Goal: Task Accomplishment & Management: Use online tool/utility

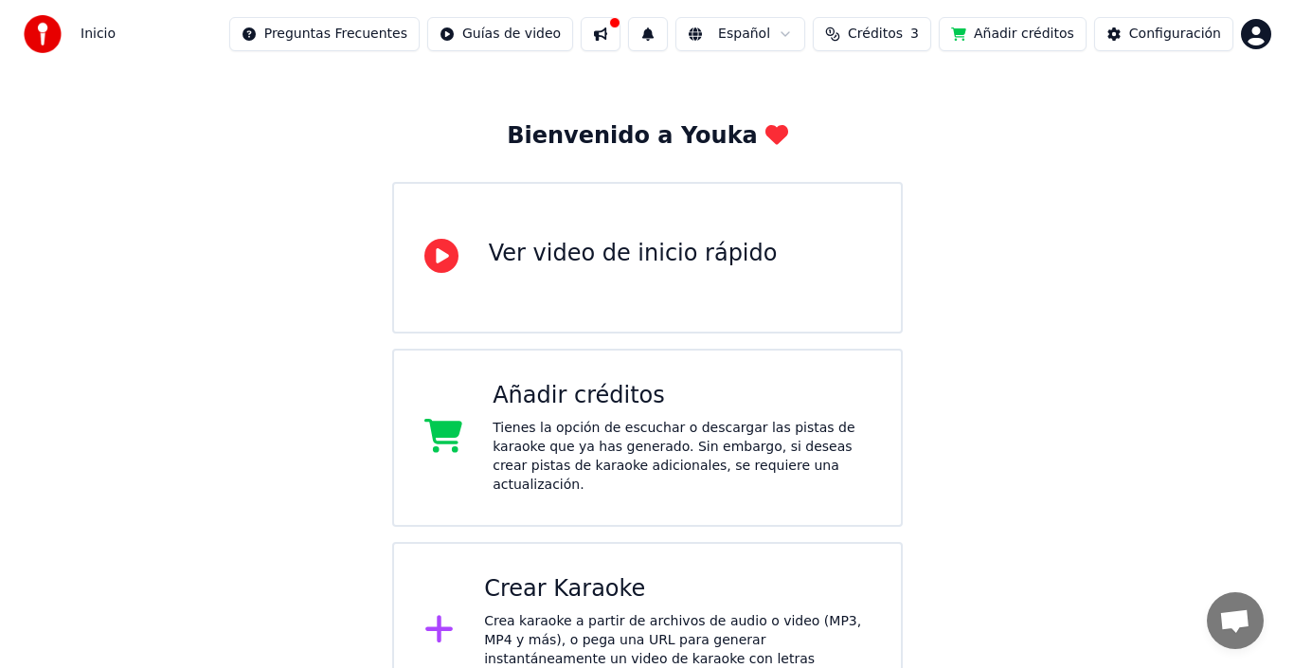
scroll to position [75, 0]
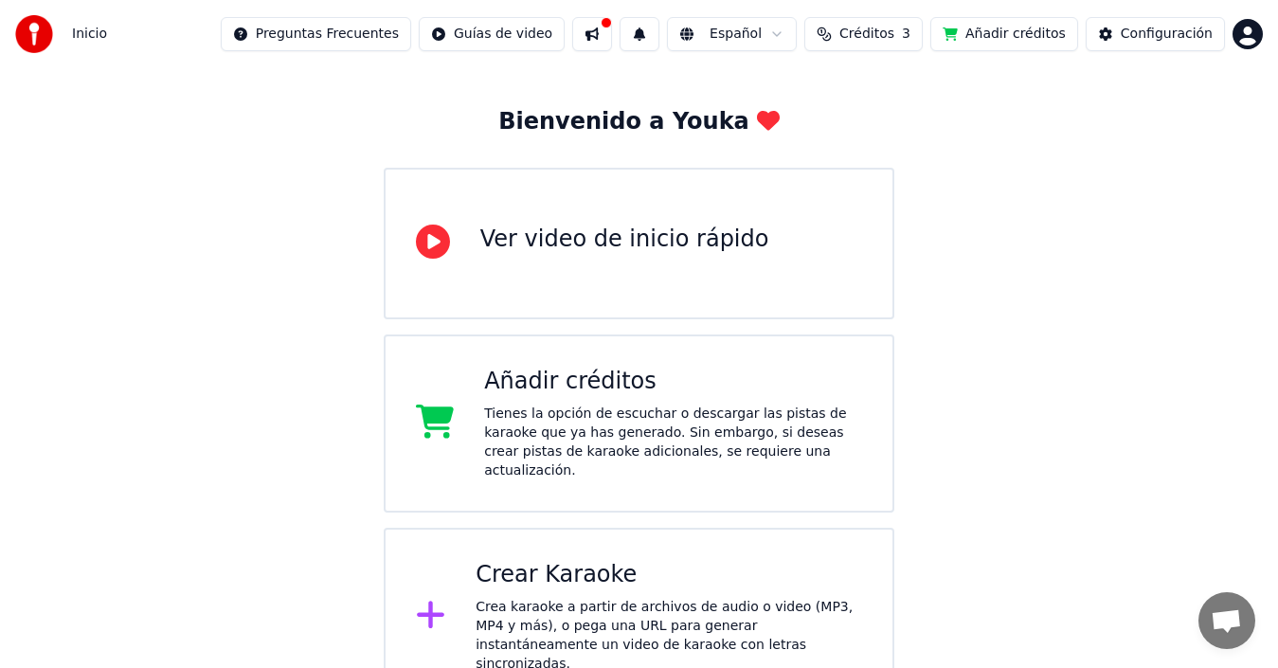
click at [588, 565] on div "Crear Karaoke" at bounding box center [669, 575] width 387 height 30
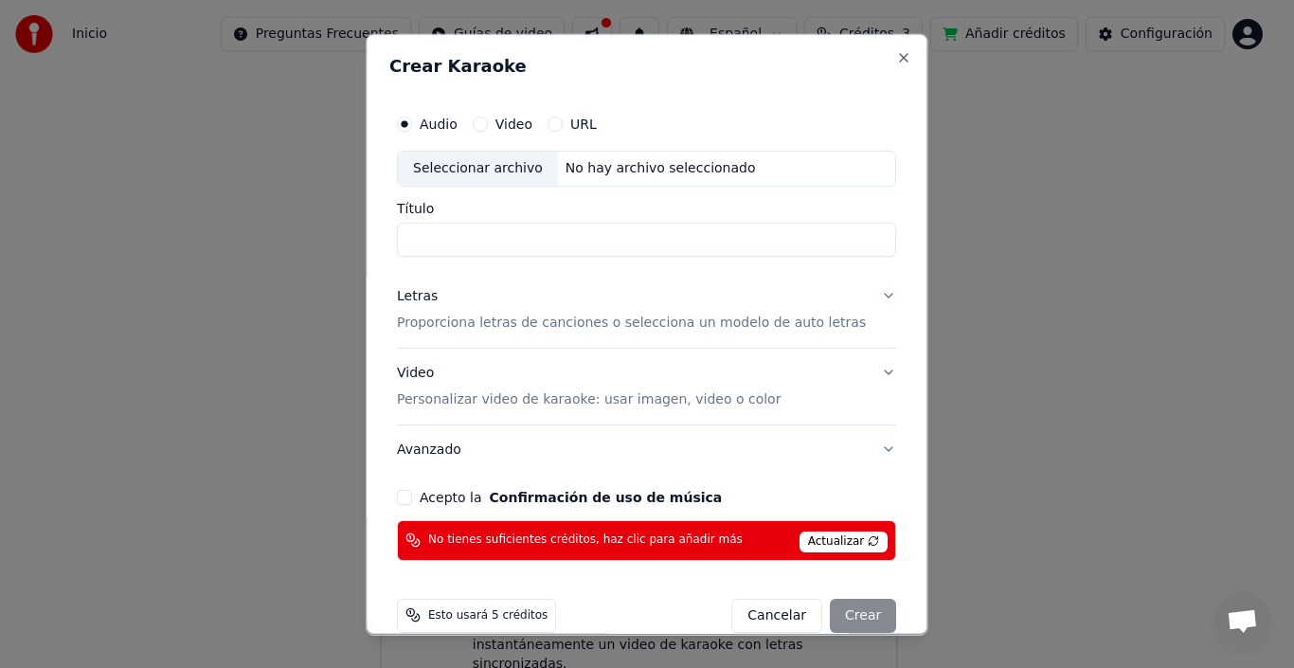
click at [412, 497] on button "Acepto la Confirmación de uso de música" at bounding box center [404, 496] width 15 height 15
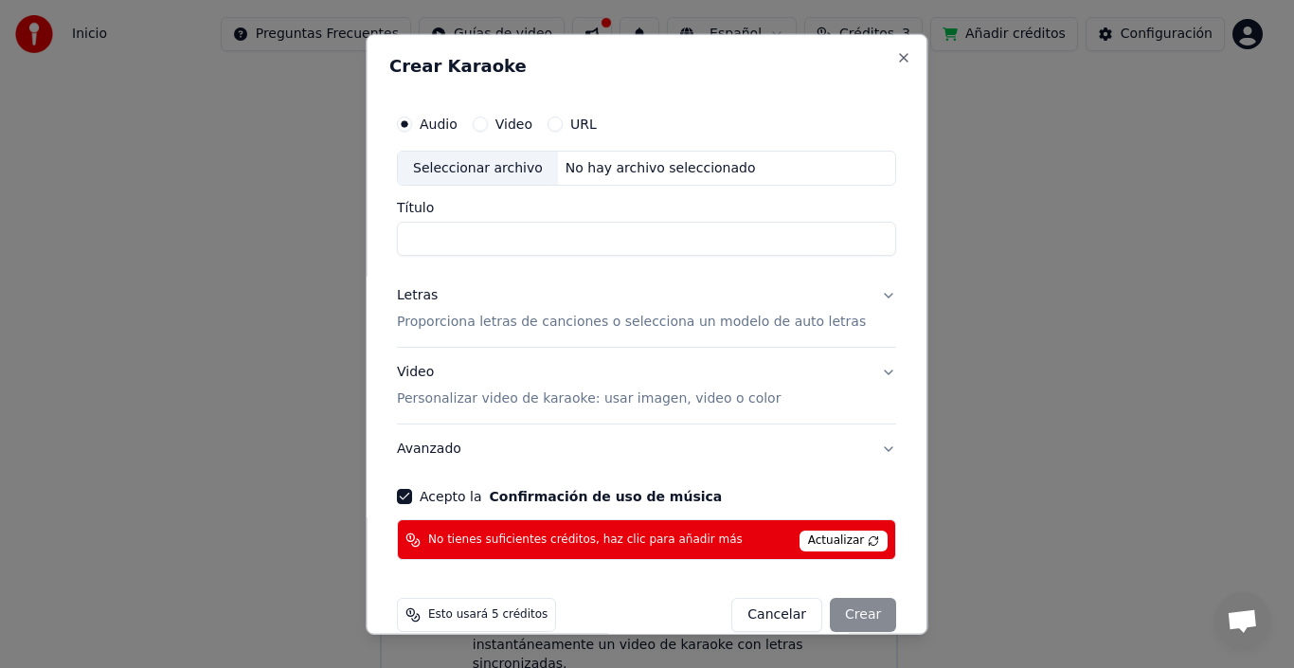
click at [480, 619] on span "Esto usará 5 créditos" at bounding box center [487, 614] width 119 height 15
click at [477, 615] on span "Esto usará 5 créditos" at bounding box center [487, 614] width 119 height 15
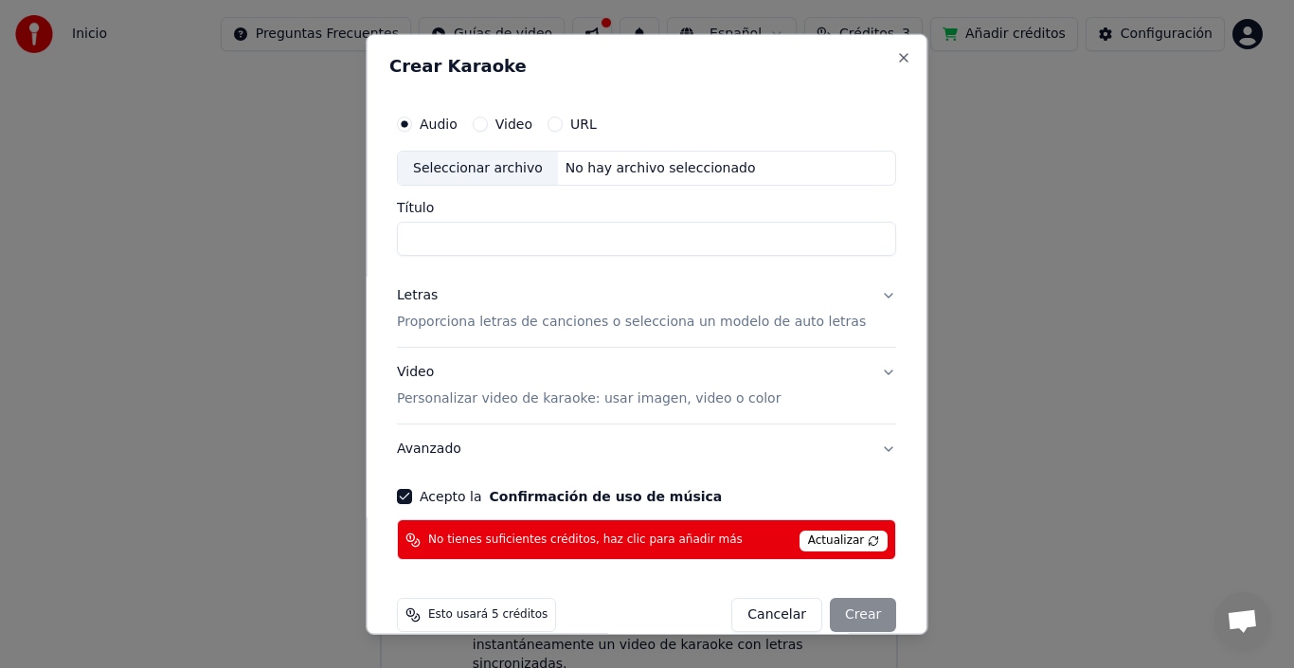
click at [820, 537] on span "Actualizar" at bounding box center [844, 541] width 89 height 21
click at [814, 538] on span "Actualizar" at bounding box center [844, 541] width 89 height 21
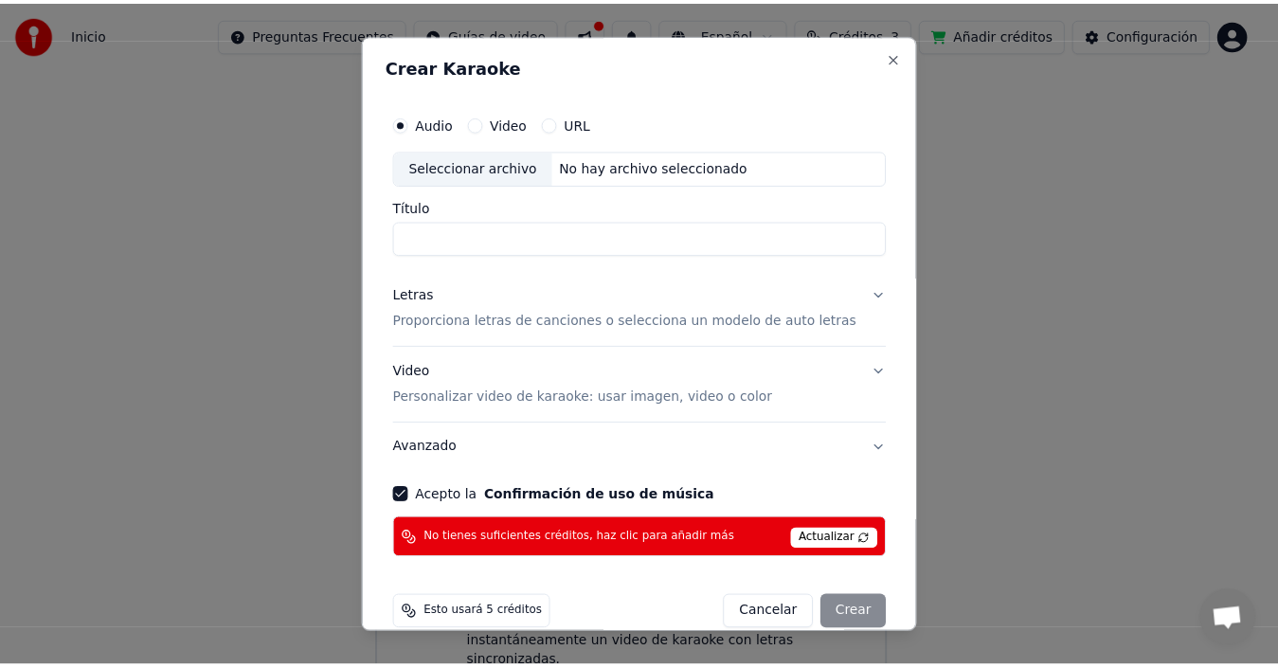
scroll to position [27, 0]
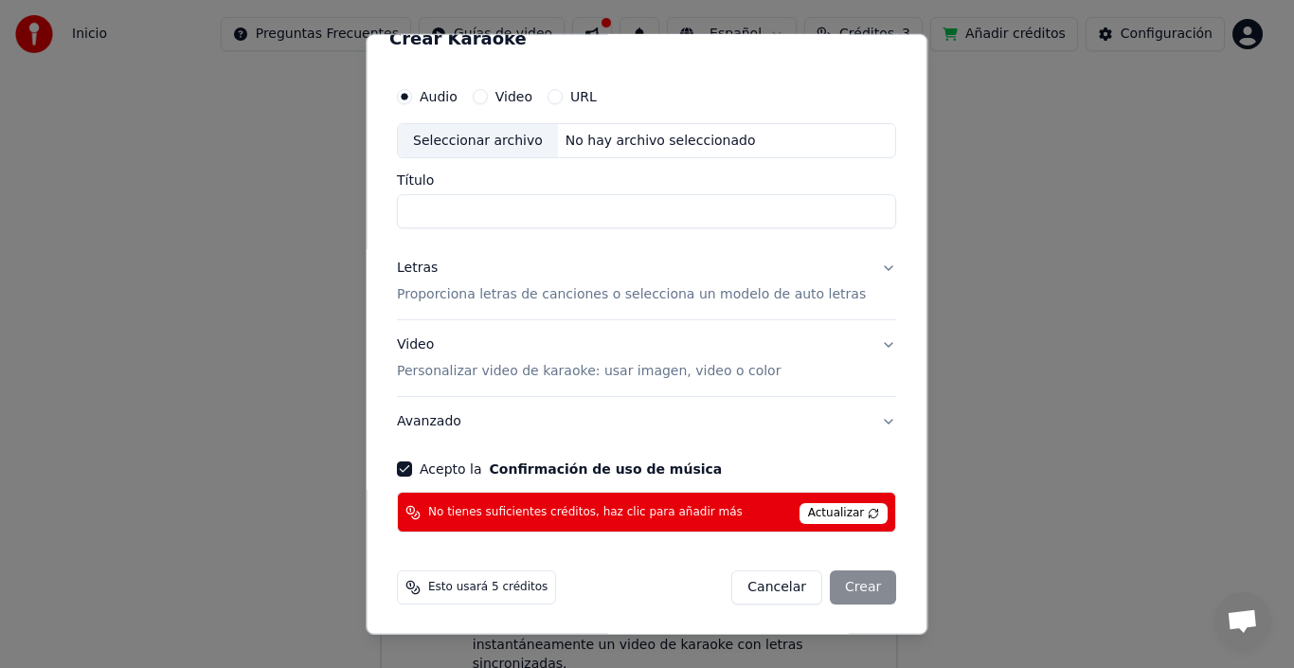
click at [833, 591] on div "Cancelar Crear" at bounding box center [815, 587] width 165 height 34
click at [772, 590] on button "Cancelar" at bounding box center [778, 587] width 91 height 34
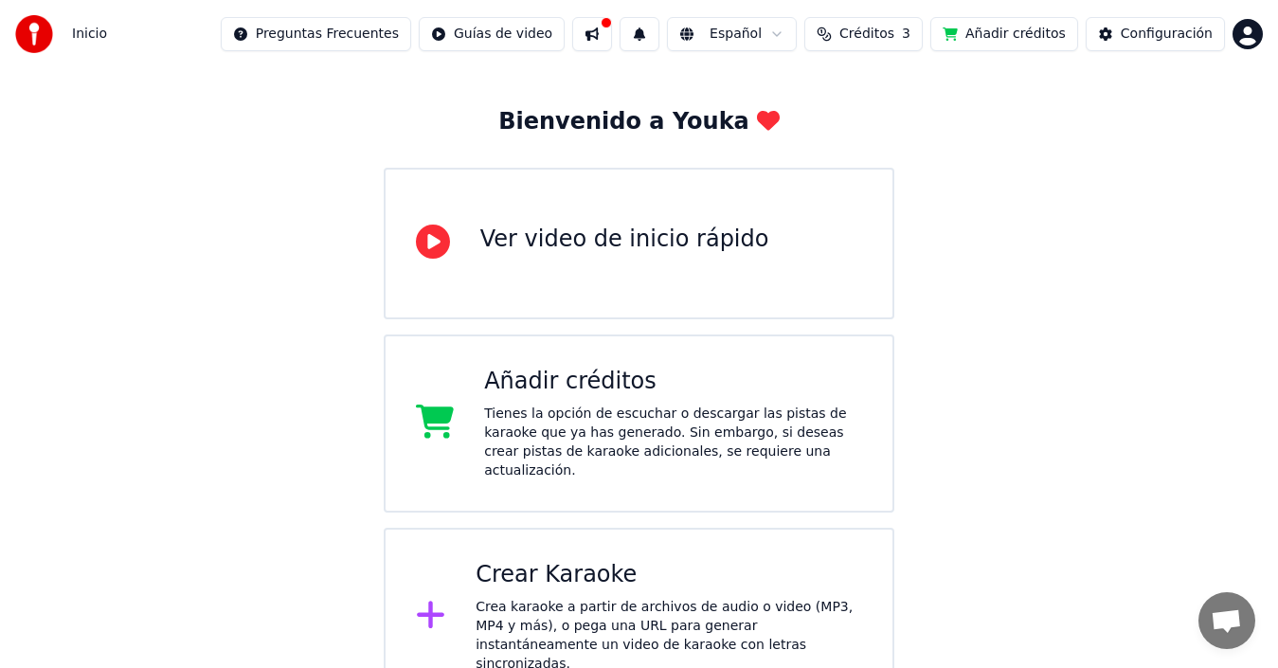
click at [596, 261] on div "Ver video de inicio rápido" at bounding box center [624, 244] width 289 height 38
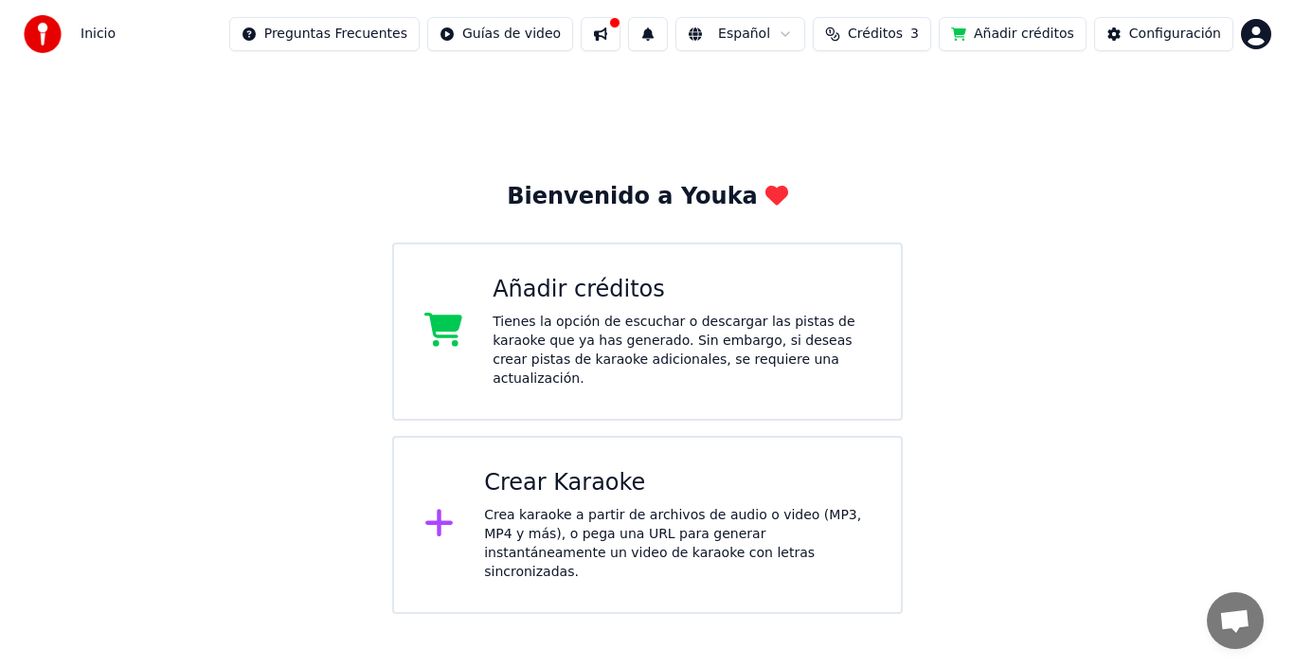
scroll to position [0, 0]
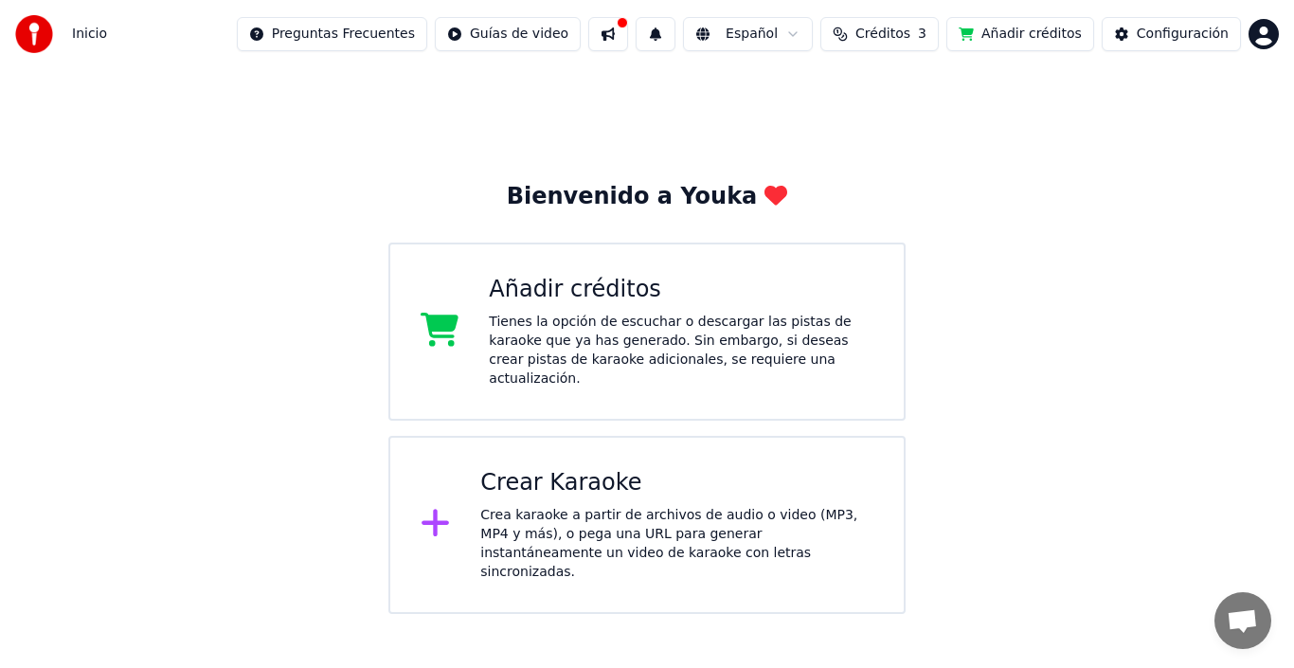
click at [882, 36] on span "Créditos" at bounding box center [883, 34] width 55 height 19
click at [891, 171] on button "Actualizar" at bounding box center [898, 175] width 113 height 34
drag, startPoint x: 1120, startPoint y: 52, endPoint x: 1173, endPoint y: 41, distance: 54.3
click at [1173, 41] on div "Inicio Preguntas Frecuentes Guías de video Español Créditos 3 Añadir créditos C…" at bounding box center [647, 34] width 1294 height 68
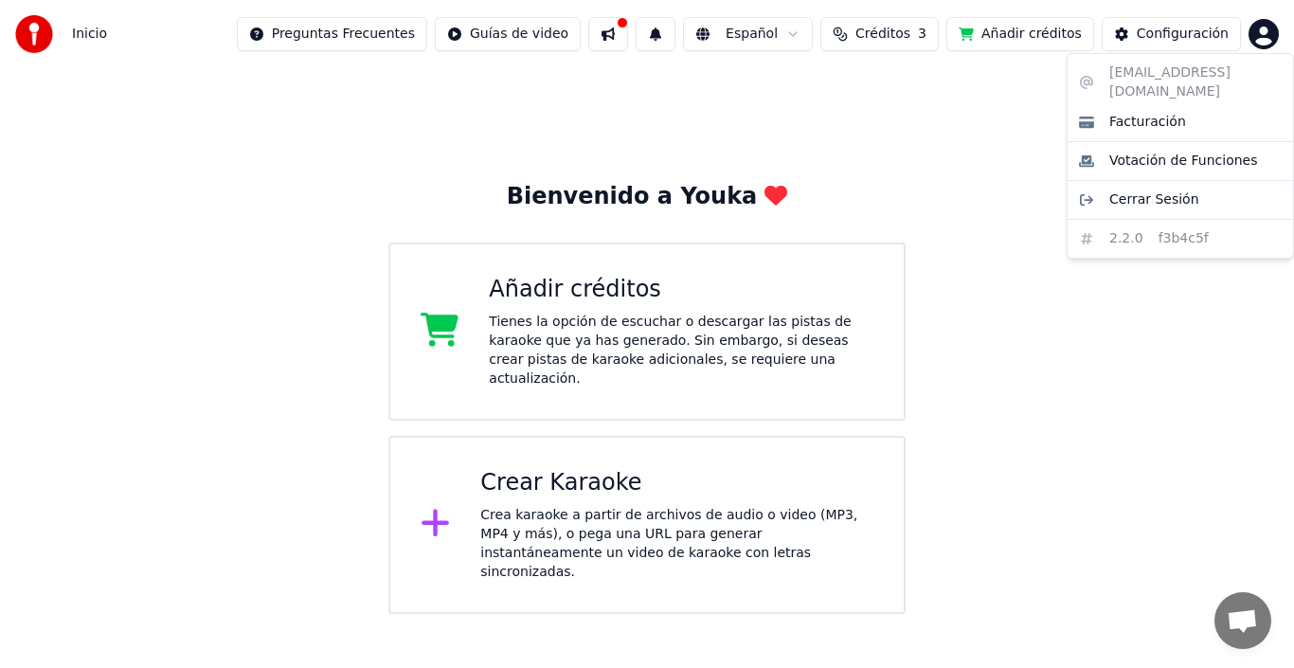
click at [1263, 32] on html "Inicio Preguntas Frecuentes Guías de video Español Créditos 3 Añadir créditos C…" at bounding box center [647, 307] width 1294 height 614
click at [1150, 190] on span "Cerrar Sesión" at bounding box center [1155, 199] width 90 height 19
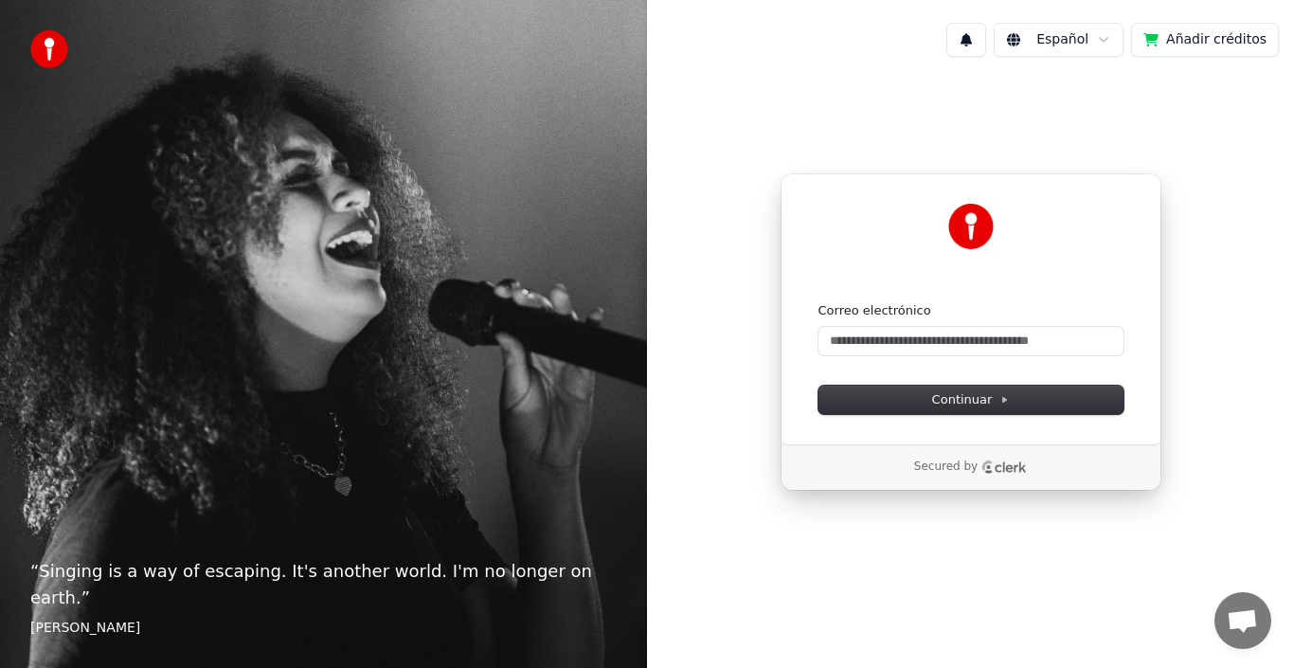
drag, startPoint x: 933, startPoint y: 115, endPoint x: 1208, endPoint y: -20, distance: 306.0
click at [1208, 0] on html "“ Singing is a way of escaping. It's another world. I'm no longer on earth. ” […" at bounding box center [647, 334] width 1294 height 668
